Goal: Contribute content: Add original content to the website for others to see

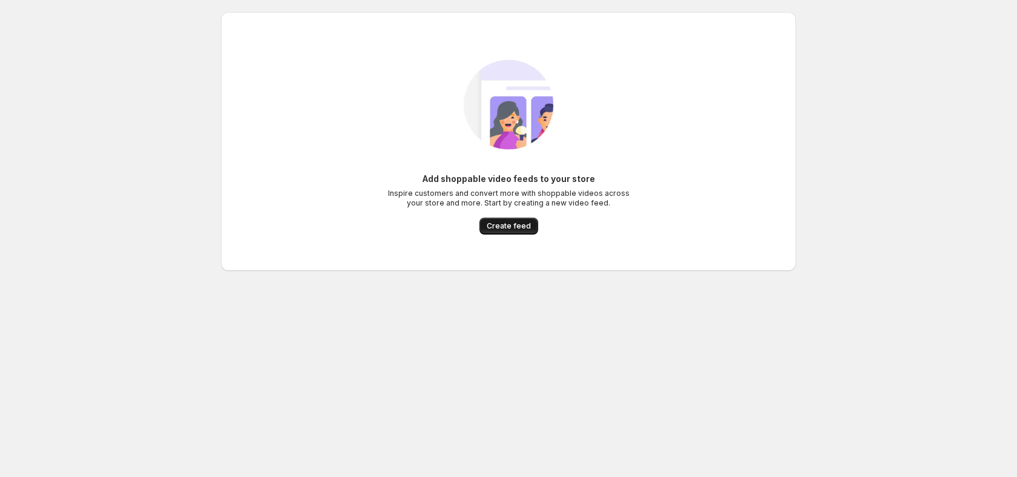
click at [511, 226] on span "Create feed" at bounding box center [508, 226] width 44 height 10
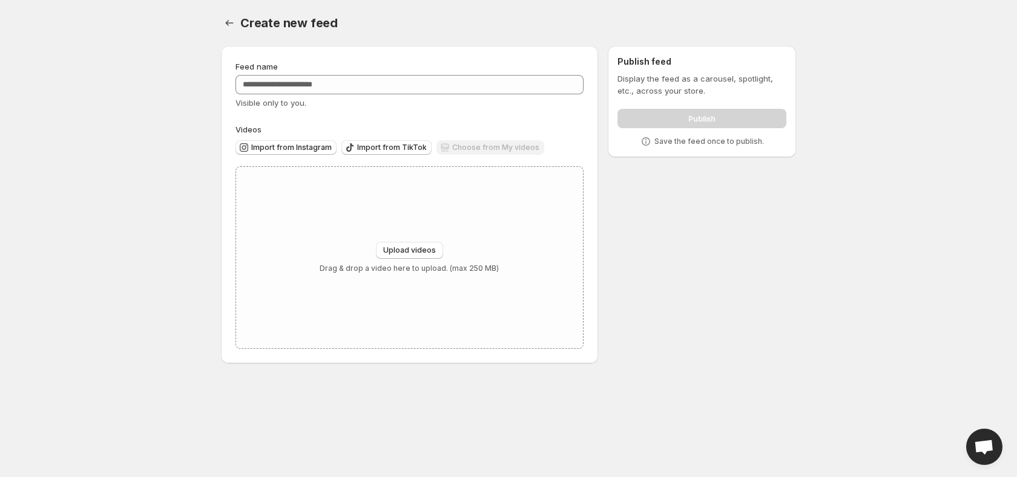
click at [493, 144] on div "Choose from My videos" at bounding box center [490, 148] width 108 height 16
click at [399, 252] on span "Upload videos" at bounding box center [409, 251] width 53 height 10
type input "**********"
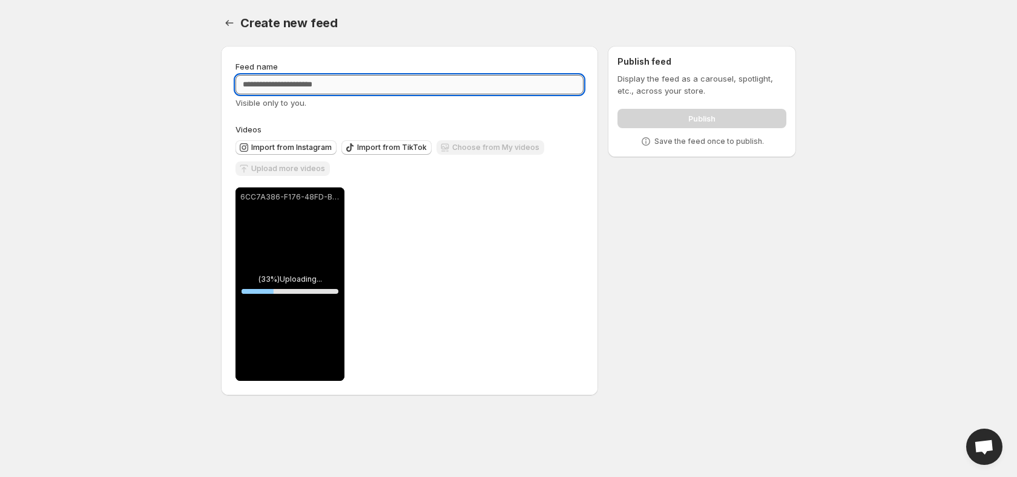
click at [355, 83] on input "Feed name" at bounding box center [409, 84] width 348 height 19
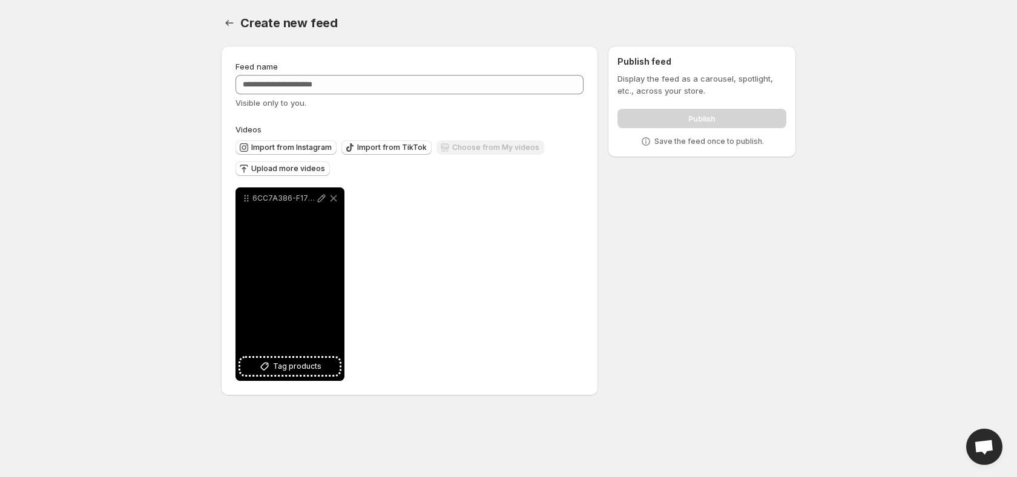
click at [318, 252] on div "6CC7A386-F176-48FD-BF9B-918B9D15526A" at bounding box center [289, 285] width 109 height 194
click at [304, 367] on span "Tag products" at bounding box center [297, 367] width 48 height 12
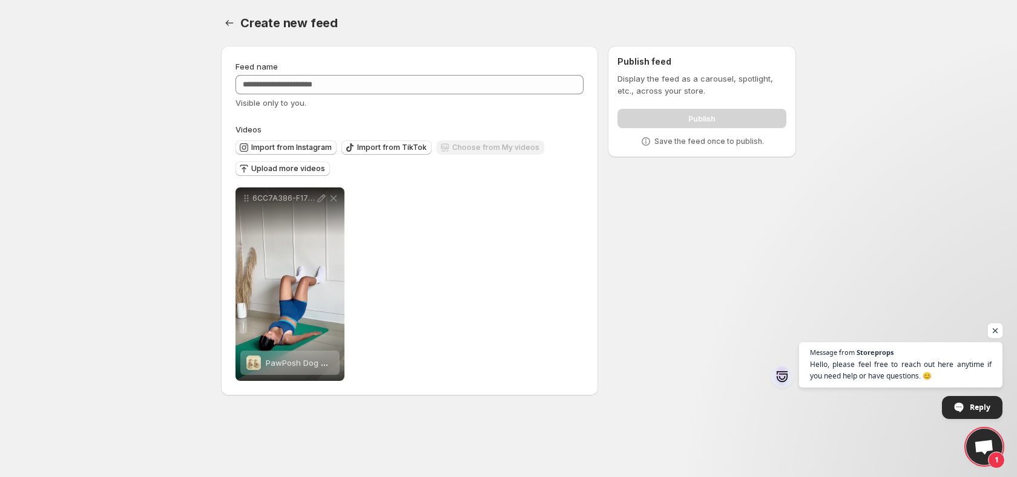
click at [994, 330] on span "Open chat" at bounding box center [994, 331] width 15 height 15
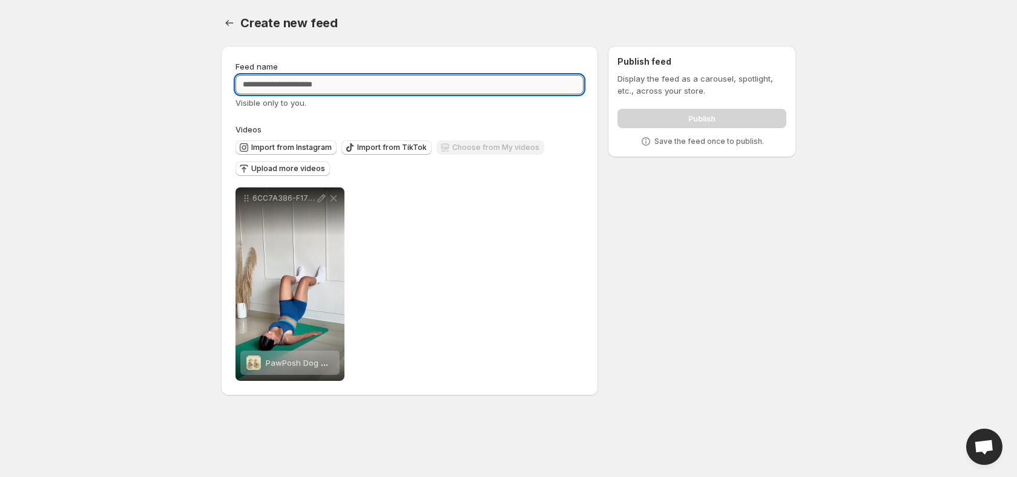
click at [283, 82] on input "Feed name" at bounding box center [409, 84] width 348 height 19
type input "**"
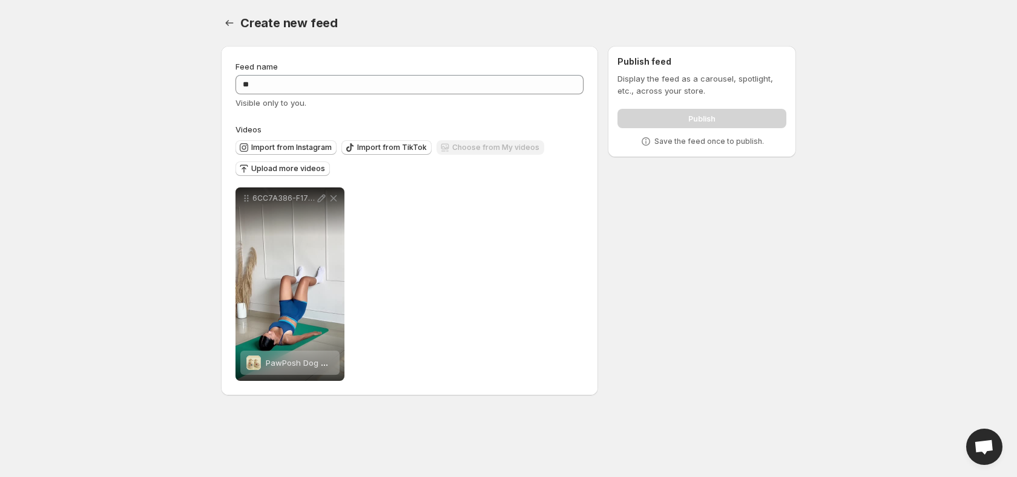
click at [430, 224] on div "**********" at bounding box center [409, 285] width 348 height 194
click at [672, 113] on div "Publish" at bounding box center [701, 116] width 169 height 24
click at [283, 167] on span "Upload more videos" at bounding box center [288, 169] width 74 height 10
click at [231, 26] on icon "Settings" at bounding box center [229, 23] width 12 height 12
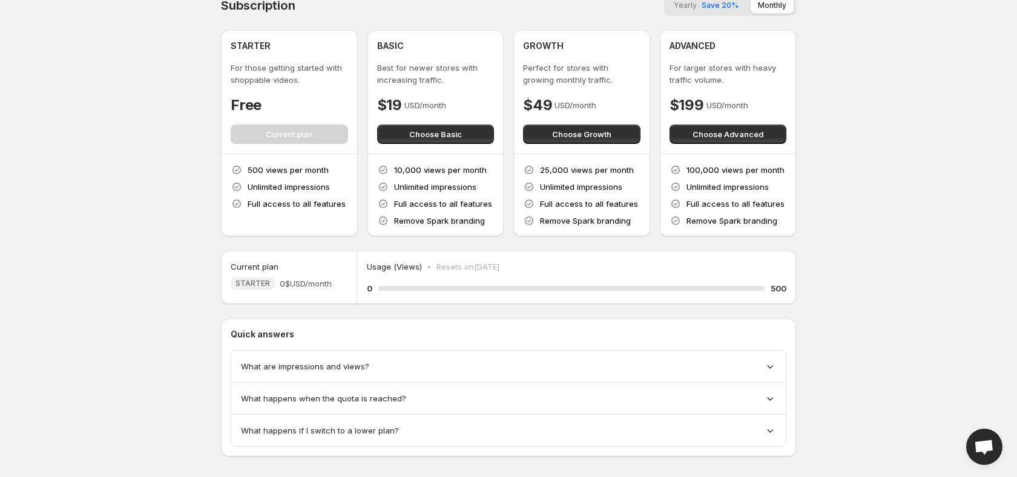
scroll to position [32, 0]
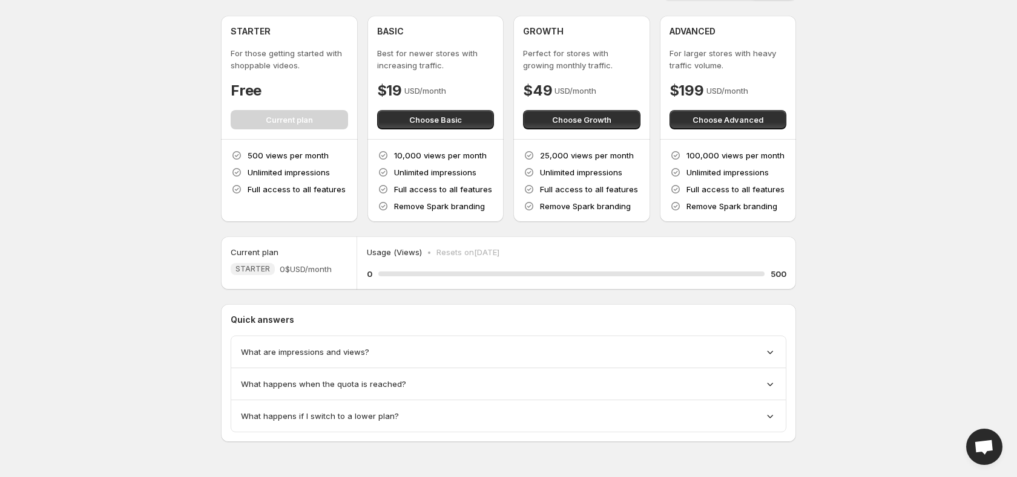
click at [397, 357] on div "What are impressions and views?" at bounding box center [508, 352] width 535 height 12
